Goal: Task Accomplishment & Management: Use online tool/utility

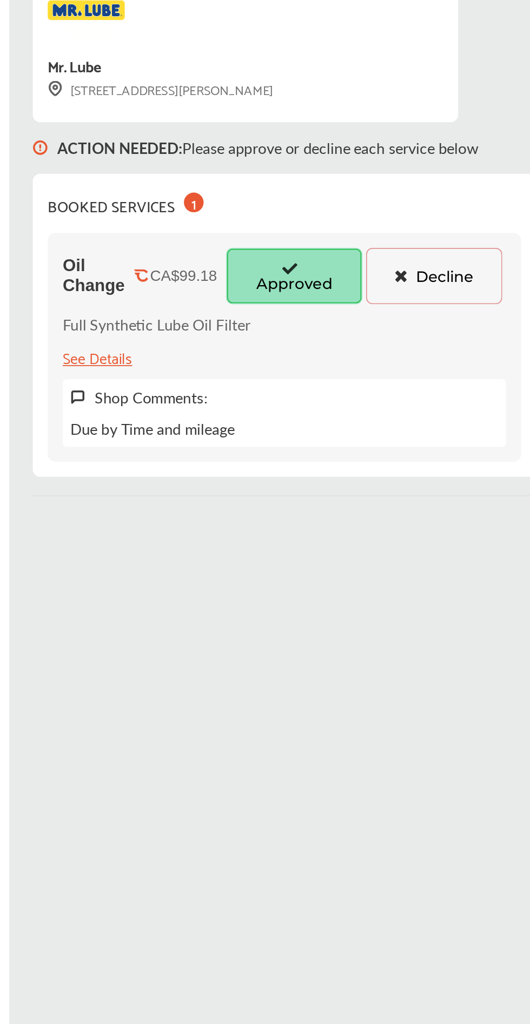
click at [290, 292] on icon at bounding box center [288, 290] width 10 height 8
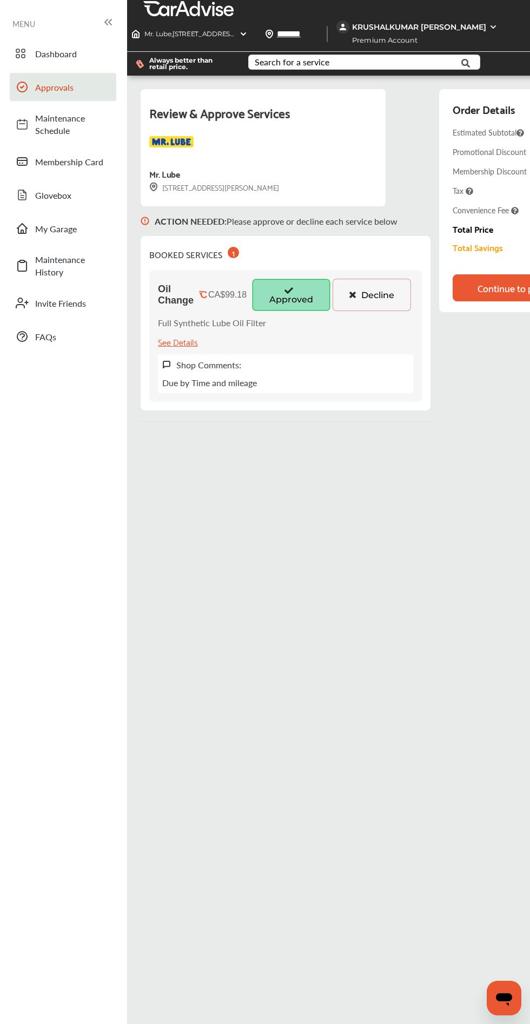
click at [498, 293] on div "Continue to payment" at bounding box center [520, 288] width 87 height 11
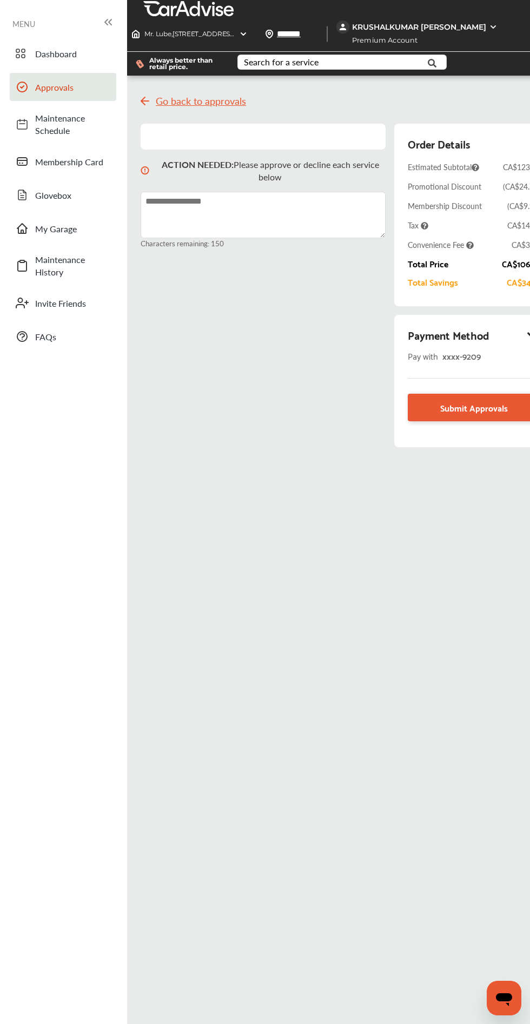
click at [471, 406] on span "Submit Approvals" at bounding box center [474, 407] width 68 height 15
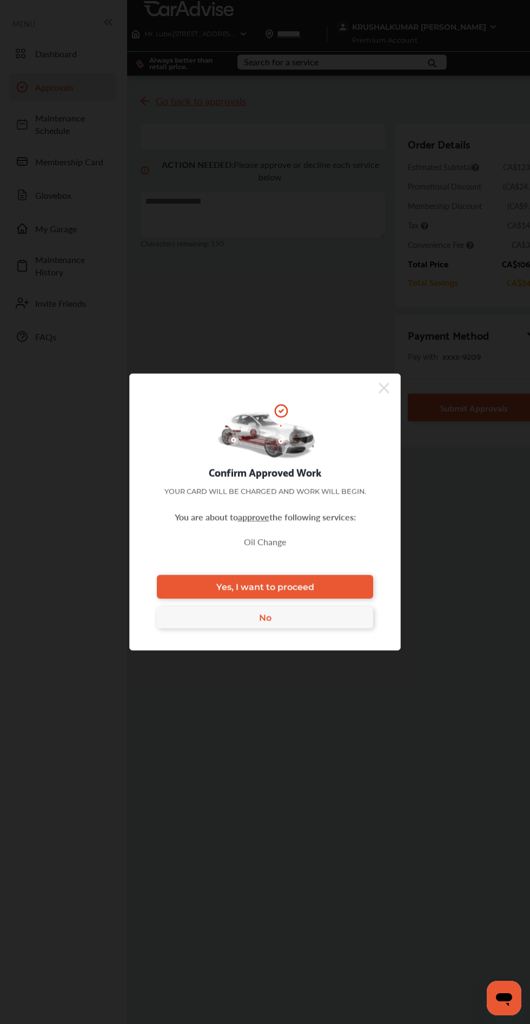
click at [321, 586] on link "Yes, I want to proceed" at bounding box center [265, 587] width 216 height 24
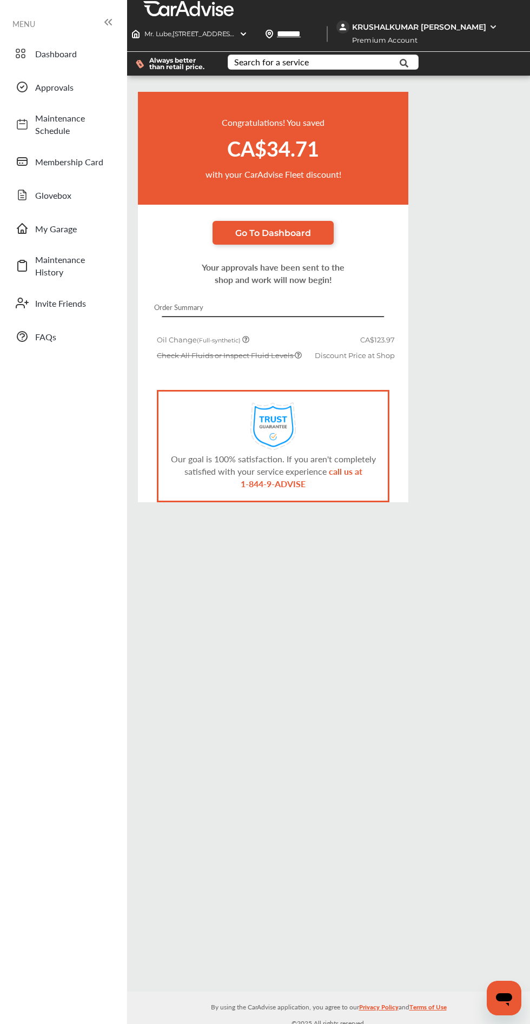
click at [274, 233] on span "Go To Dashboard" at bounding box center [273, 233] width 76 height 10
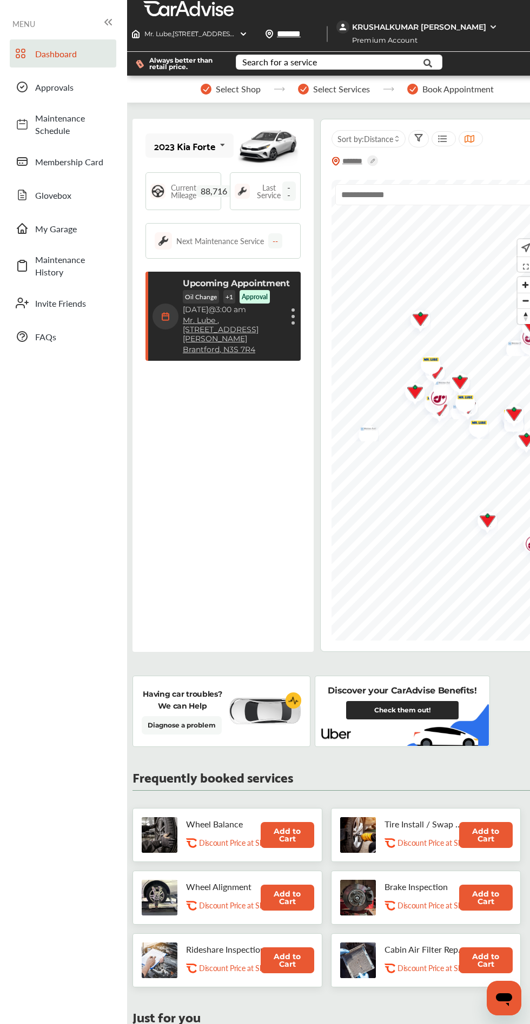
click at [78, 87] on span "Approvals" at bounding box center [73, 87] width 76 height 12
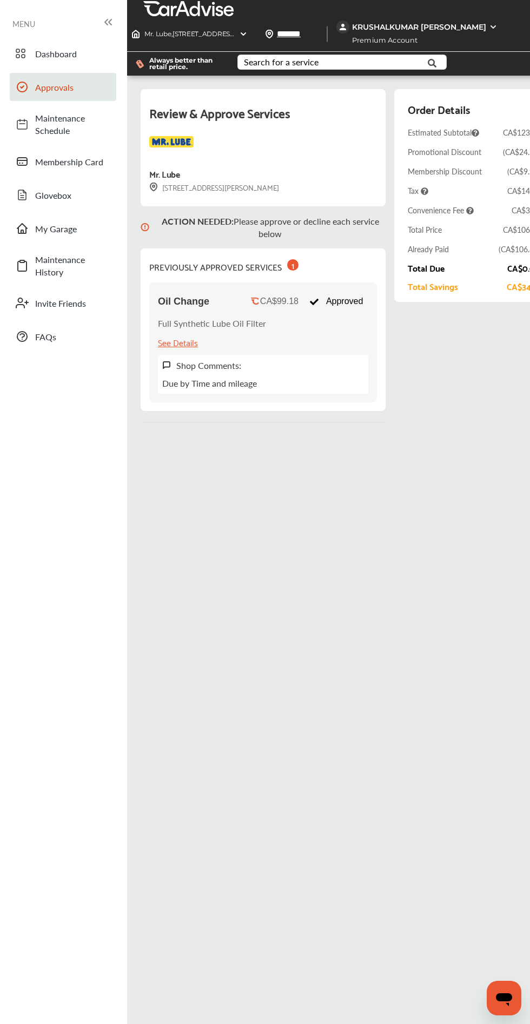
click at [99, 25] on div "MENU" at bounding box center [63, 24] width 102 height 16
